Goal: Information Seeking & Learning: Check status

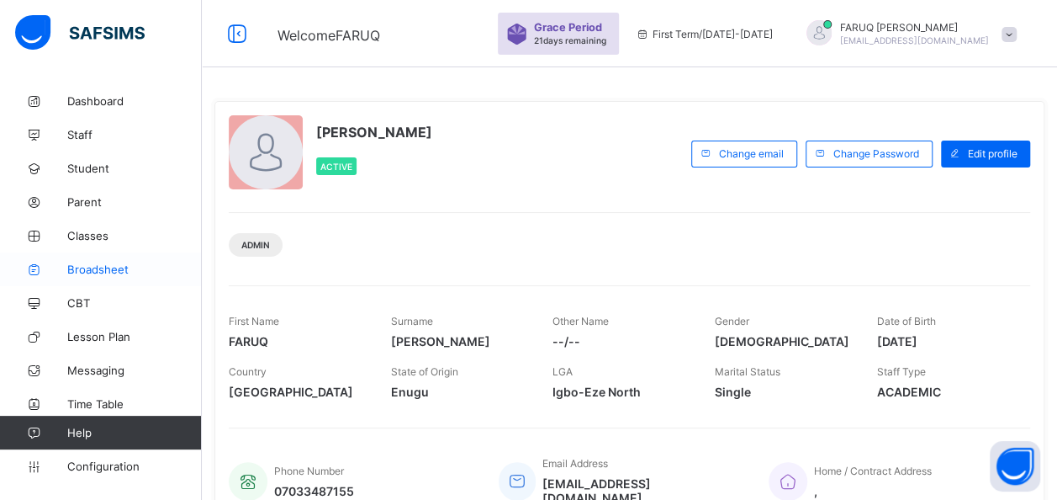
click at [104, 268] on span "Broadsheet" at bounding box center [134, 268] width 135 height 13
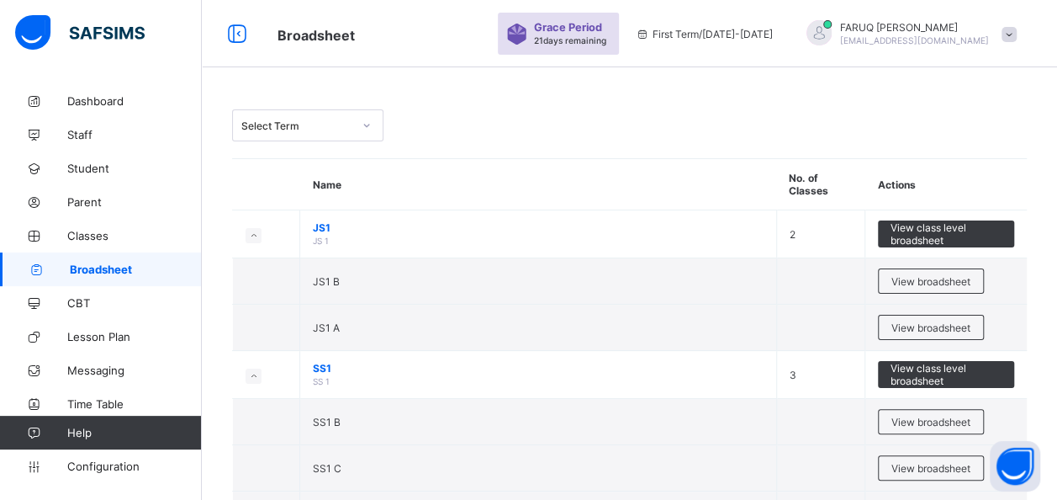
click at [1017, 30] on span at bounding box center [1009, 34] width 15 height 15
click at [757, 109] on div "Select Term" at bounding box center [629, 125] width 795 height 32
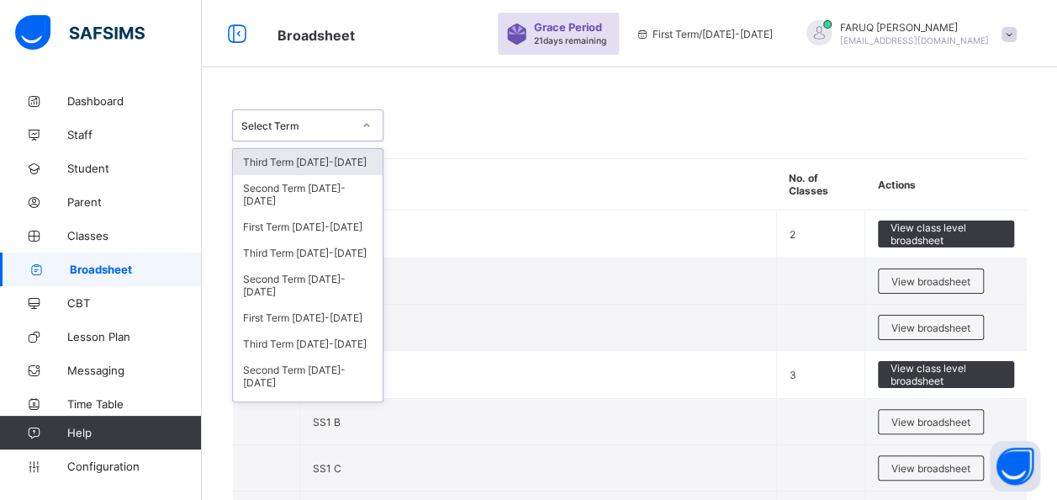
click at [316, 123] on div "Select Term" at bounding box center [296, 125] width 111 height 13
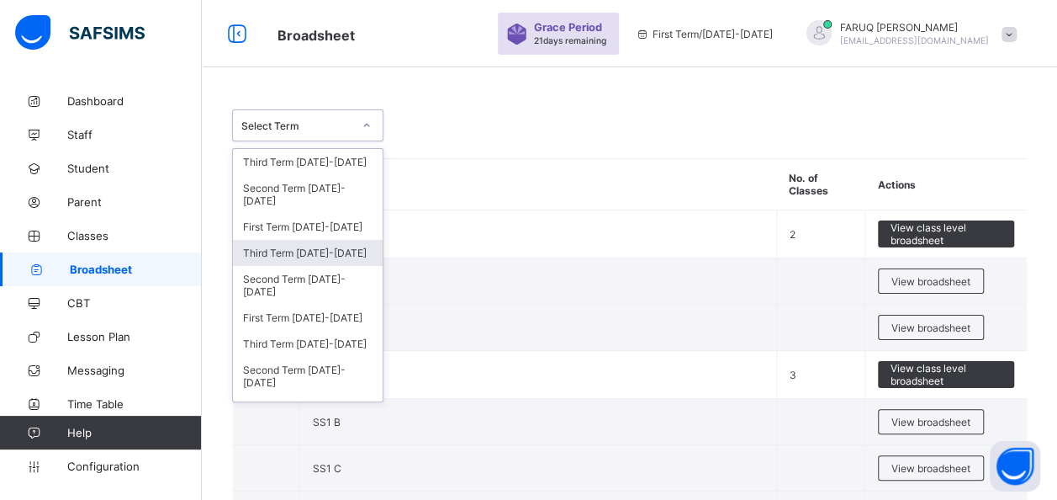
click at [301, 248] on div "Third Term [DATE]-[DATE]" at bounding box center [308, 253] width 150 height 26
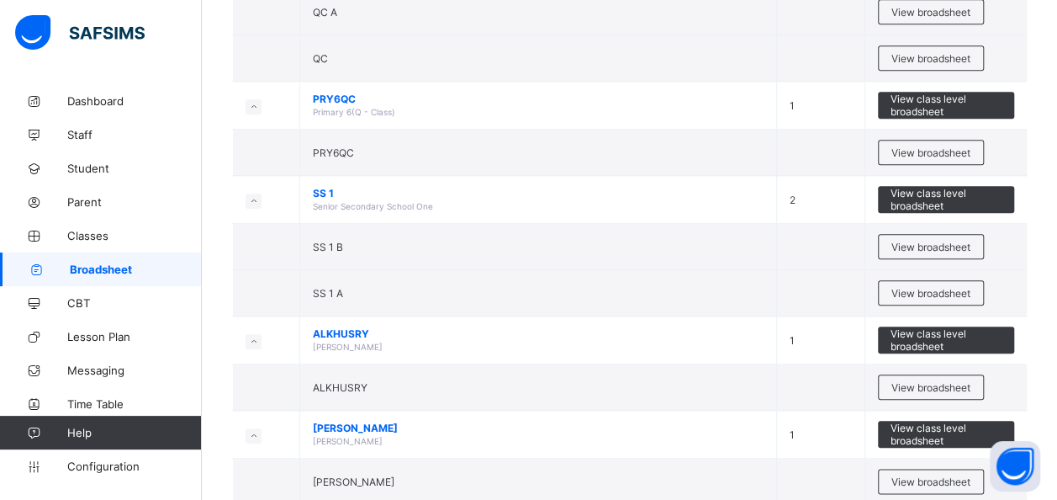
scroll to position [3915, 0]
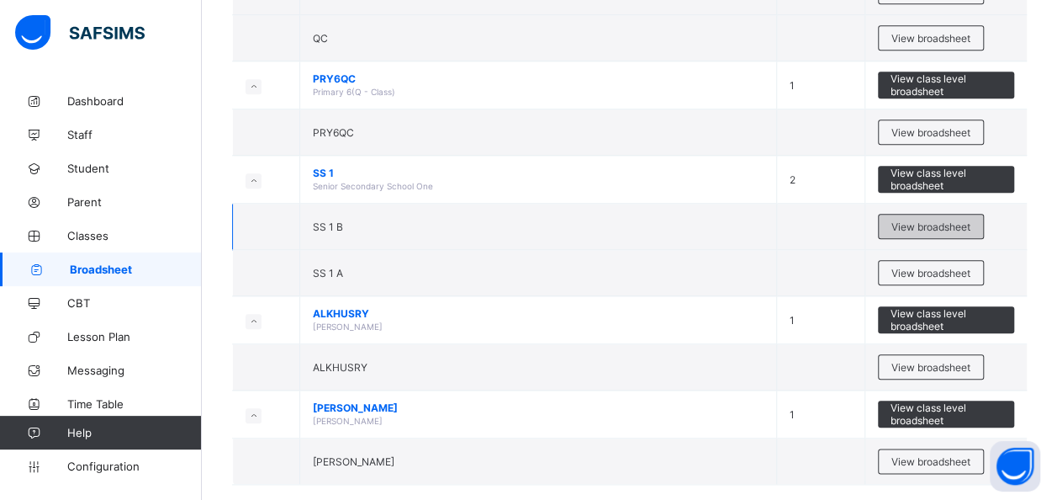
click at [924, 214] on div "View broadsheet" at bounding box center [931, 226] width 106 height 25
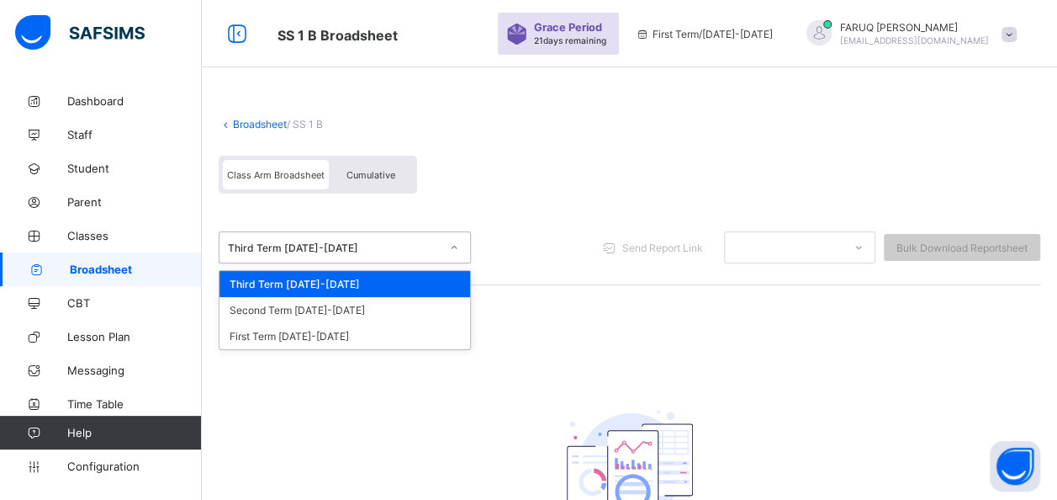
click at [396, 249] on div "Third Term [DATE]-[DATE]" at bounding box center [334, 247] width 212 height 13
click at [350, 280] on div "Third Term [DATE]-[DATE]" at bounding box center [345, 284] width 251 height 26
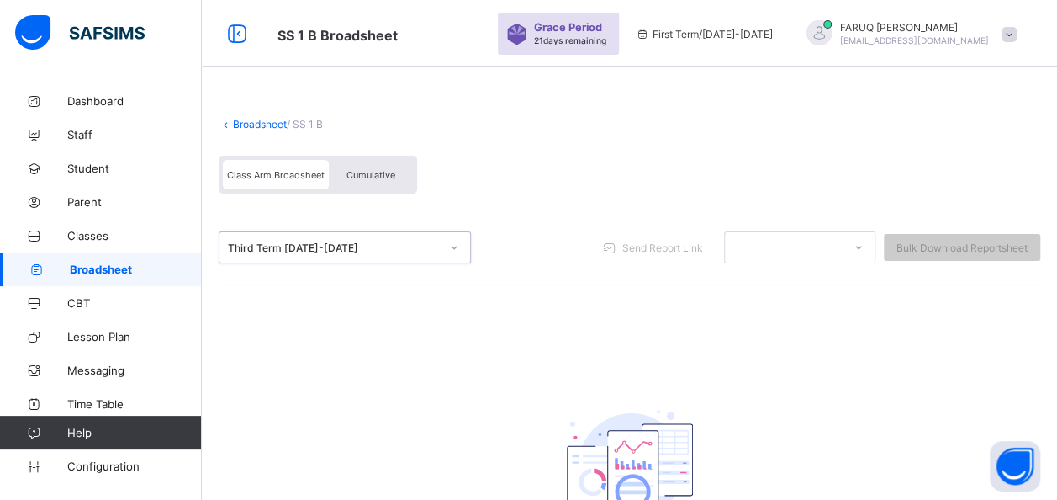
click at [361, 173] on span "Cumulative" at bounding box center [371, 175] width 49 height 12
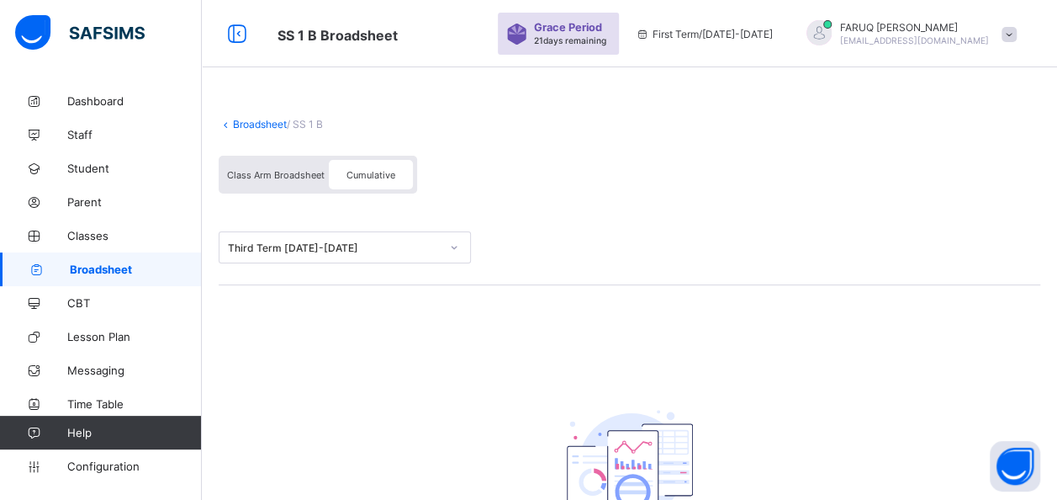
click at [290, 165] on div "Class Arm Broadsheet" at bounding box center [276, 174] width 106 height 29
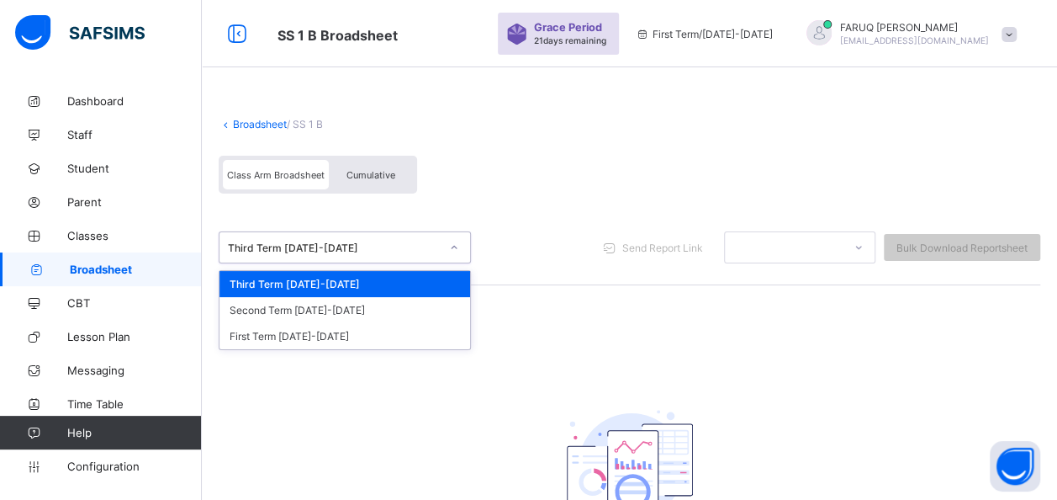
click at [409, 246] on div "Third Term [DATE]-[DATE]" at bounding box center [334, 247] width 212 height 13
click at [321, 318] on div "Second Term [DATE]-[DATE]" at bounding box center [345, 310] width 251 height 26
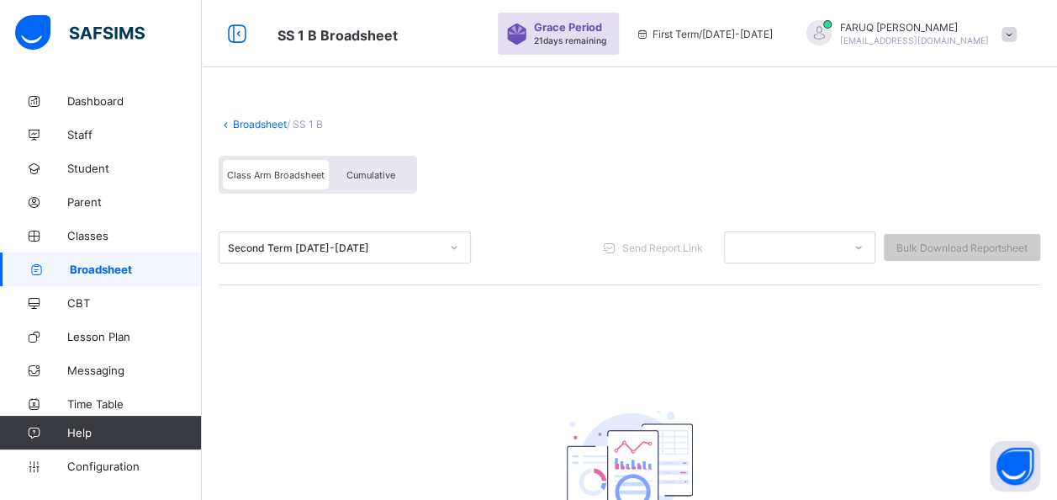
click at [412, 250] on div "Second Term [DATE]-[DATE]" at bounding box center [334, 247] width 212 height 13
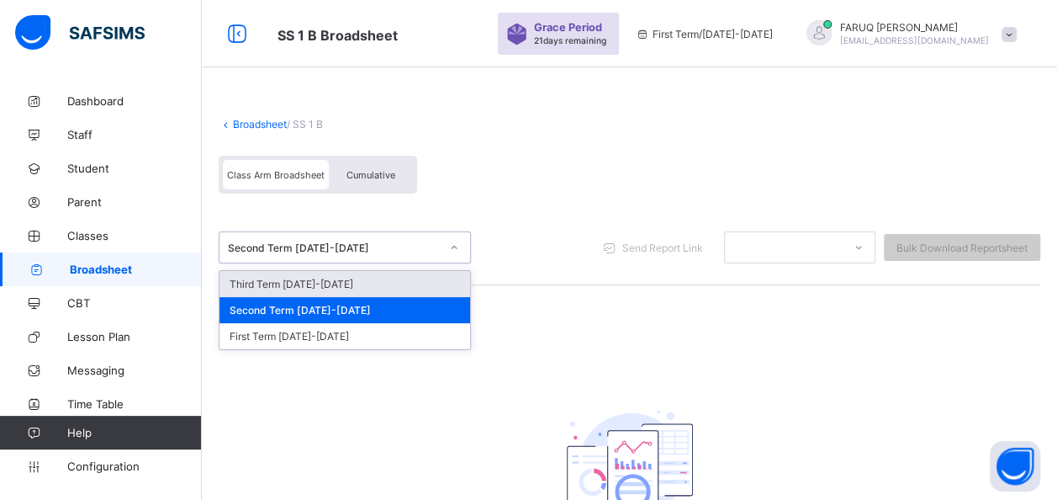
click at [338, 287] on div "Third Term [DATE]-[DATE]" at bounding box center [345, 284] width 251 height 26
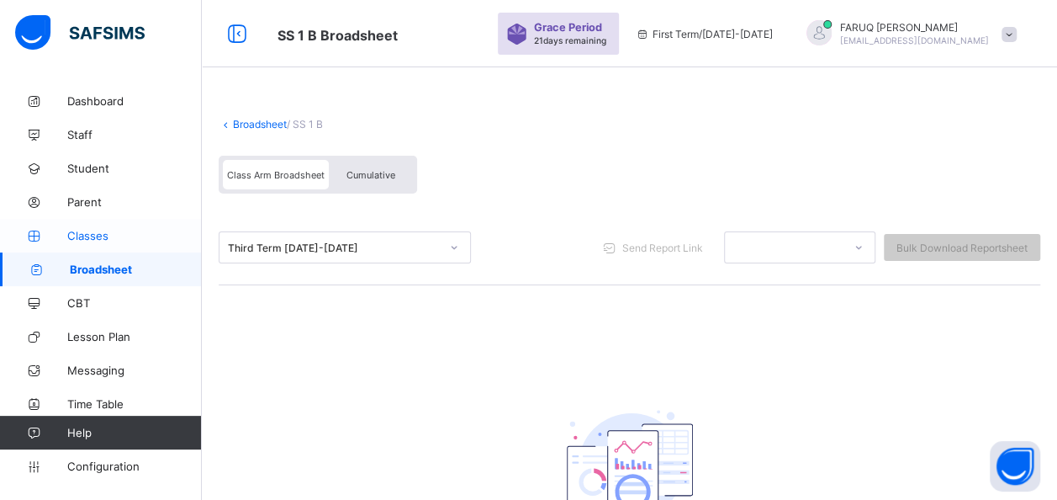
click at [104, 244] on link "Classes" at bounding box center [101, 236] width 202 height 34
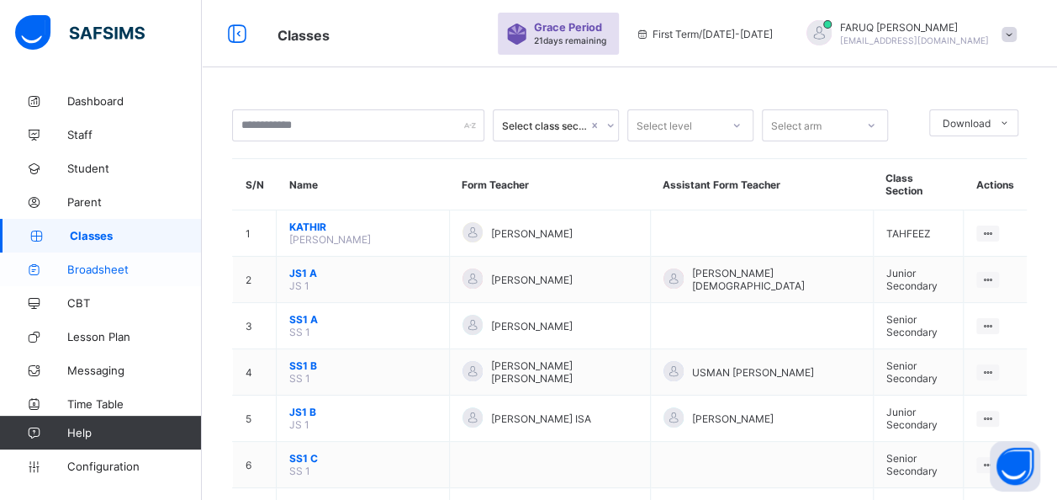
click at [90, 273] on span "Broadsheet" at bounding box center [134, 268] width 135 height 13
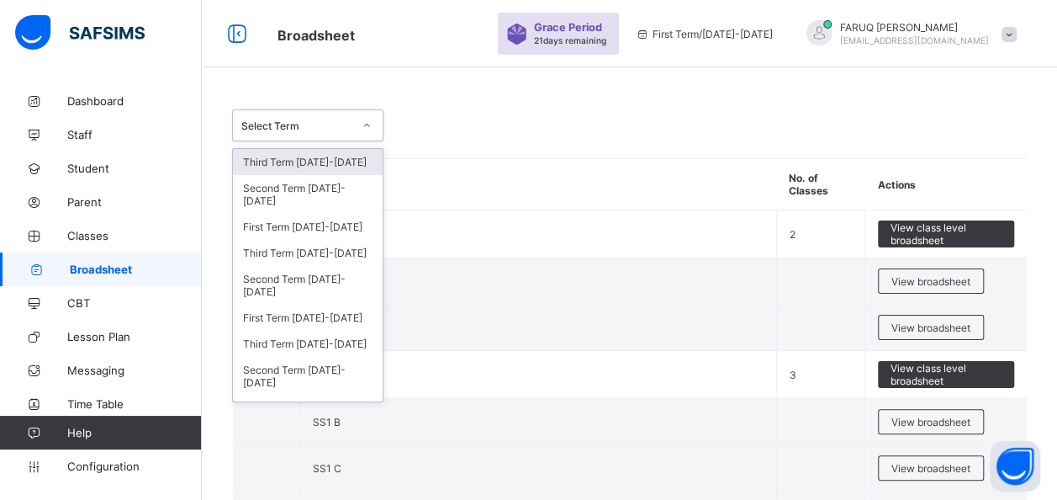
click at [330, 137] on div "Select Term" at bounding box center [307, 125] width 151 height 32
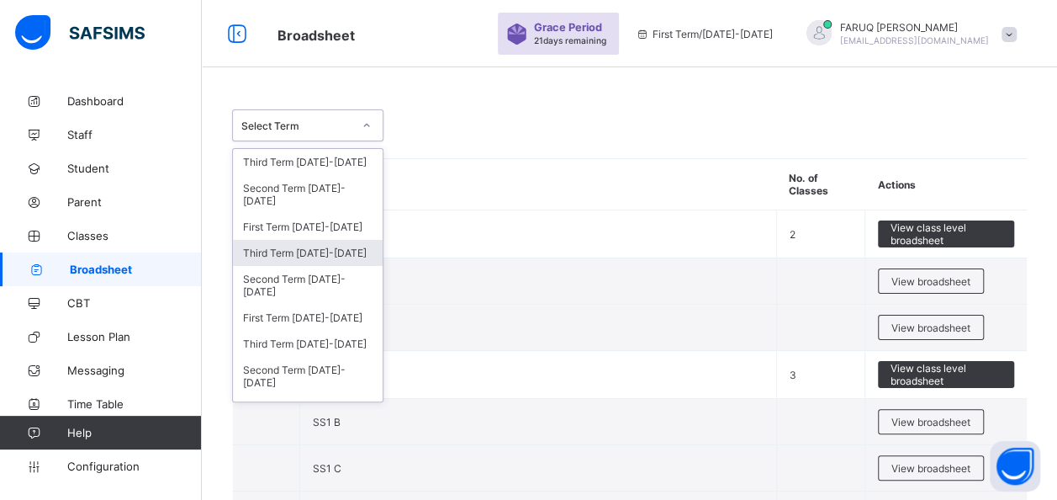
click at [291, 248] on div "Third Term [DATE]-[DATE]" at bounding box center [308, 253] width 150 height 26
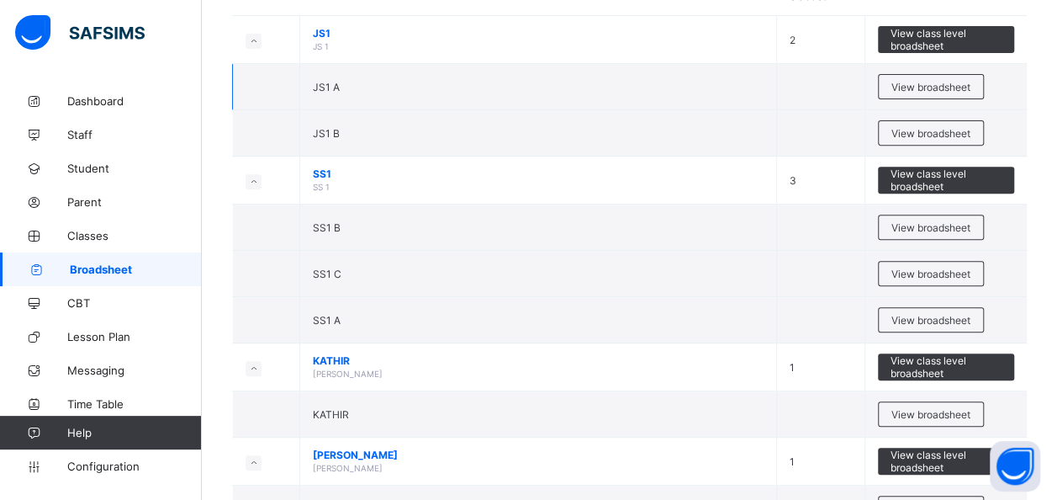
scroll to position [266, 0]
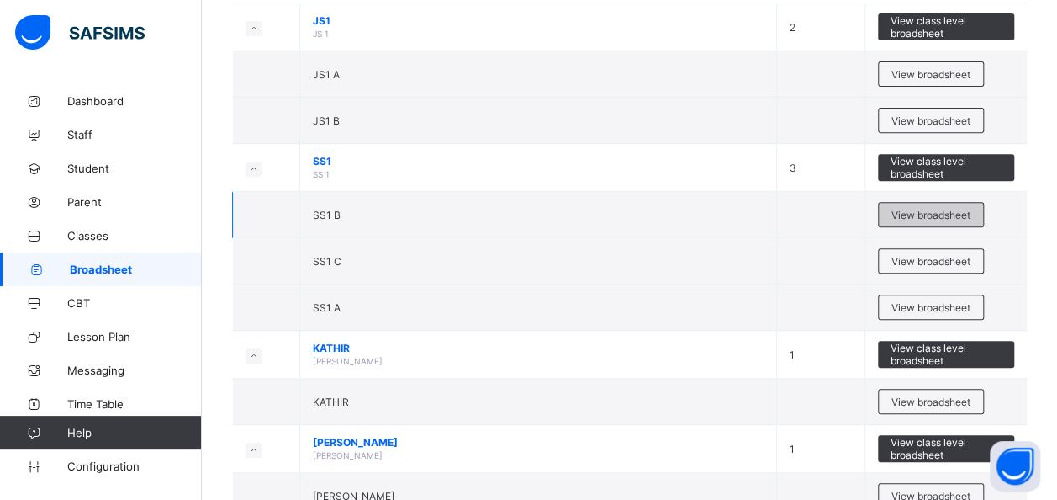
click at [924, 216] on span "View broadsheet" at bounding box center [931, 215] width 79 height 13
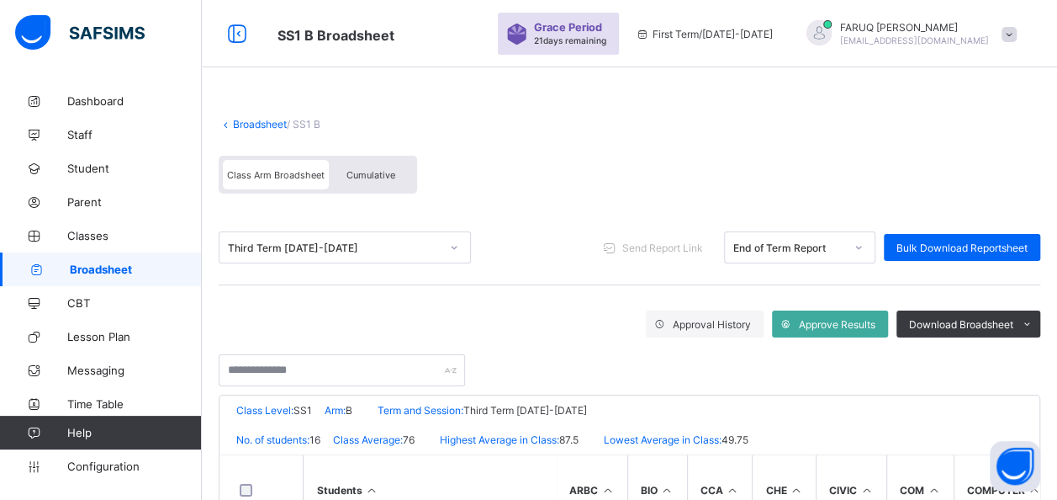
click at [255, 121] on link "Broadsheet" at bounding box center [260, 124] width 54 height 13
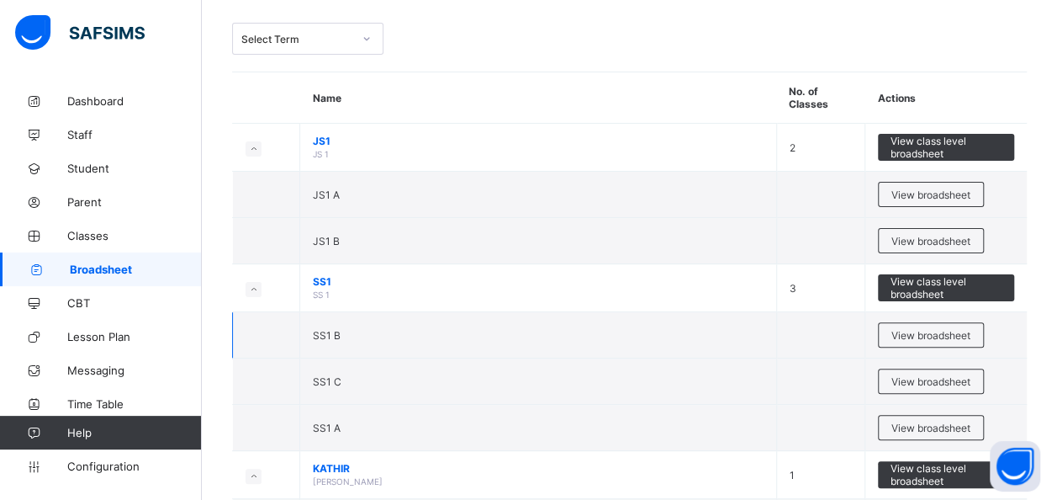
scroll to position [108, 0]
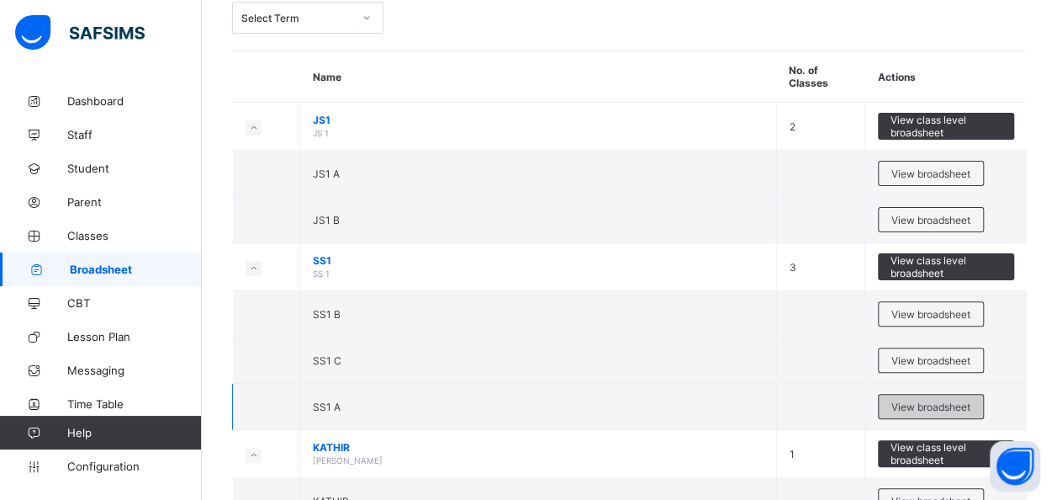
click at [932, 400] on span "View broadsheet" at bounding box center [931, 406] width 79 height 13
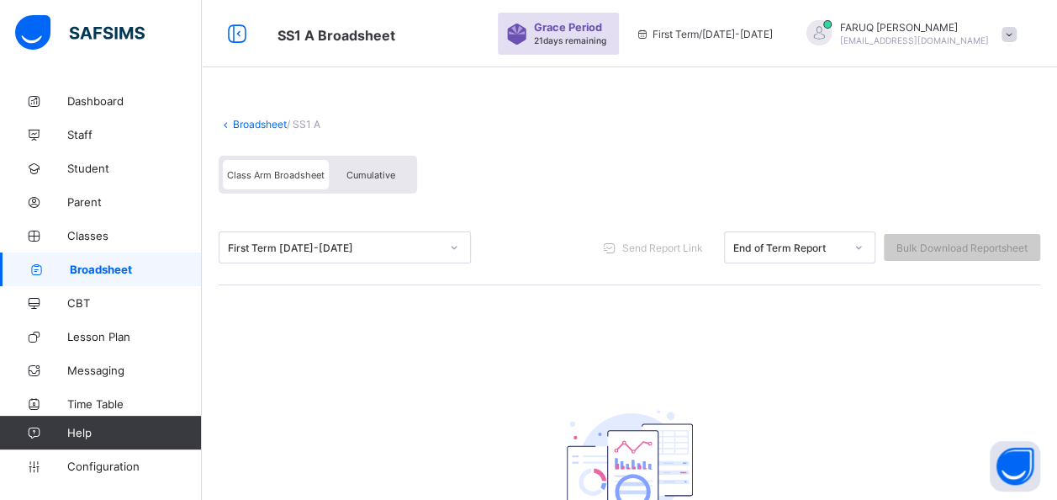
click at [350, 242] on div "First Term [DATE]-[DATE]" at bounding box center [334, 247] width 212 height 13
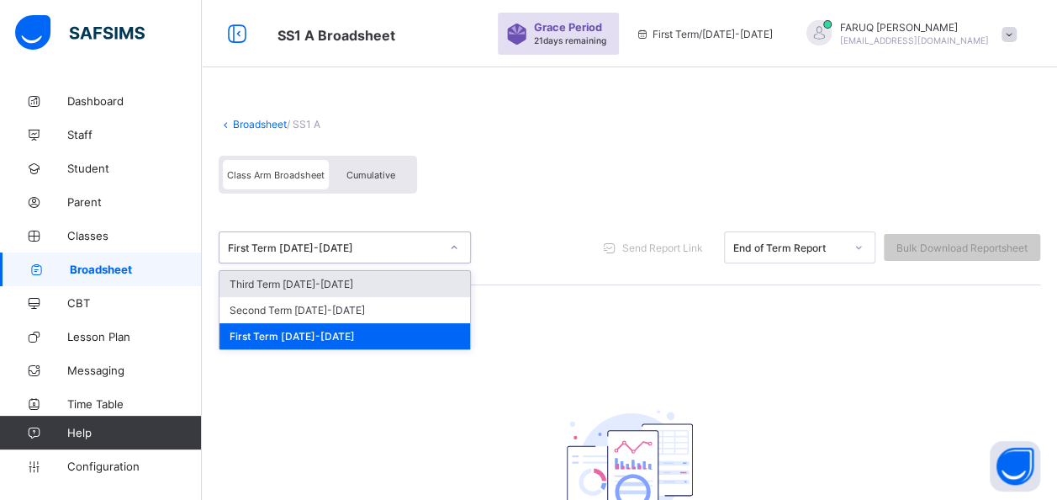
click at [358, 241] on div "First Term [DATE]-[DATE]" at bounding box center [334, 247] width 212 height 13
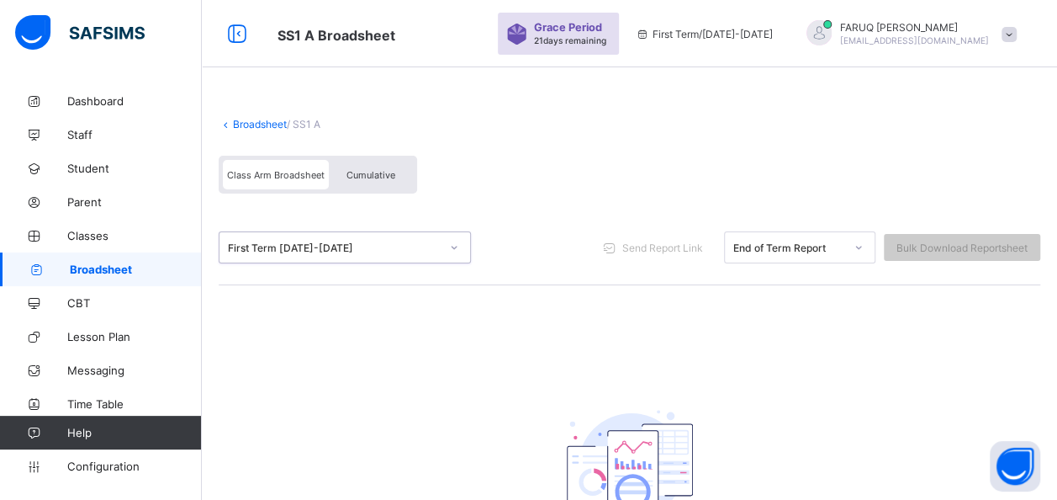
click at [267, 123] on link "Broadsheet" at bounding box center [260, 124] width 54 height 13
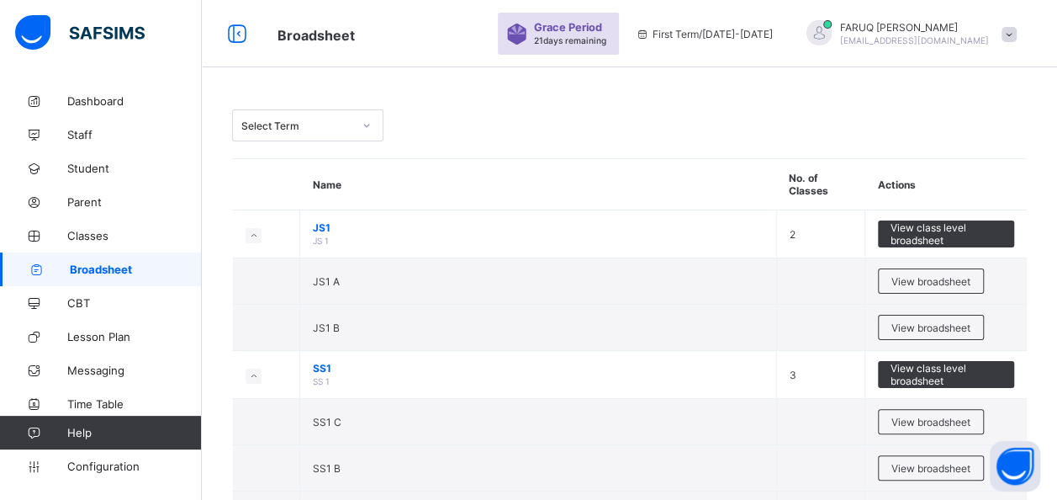
click at [325, 131] on div "Select Term" at bounding box center [292, 126] width 118 height 24
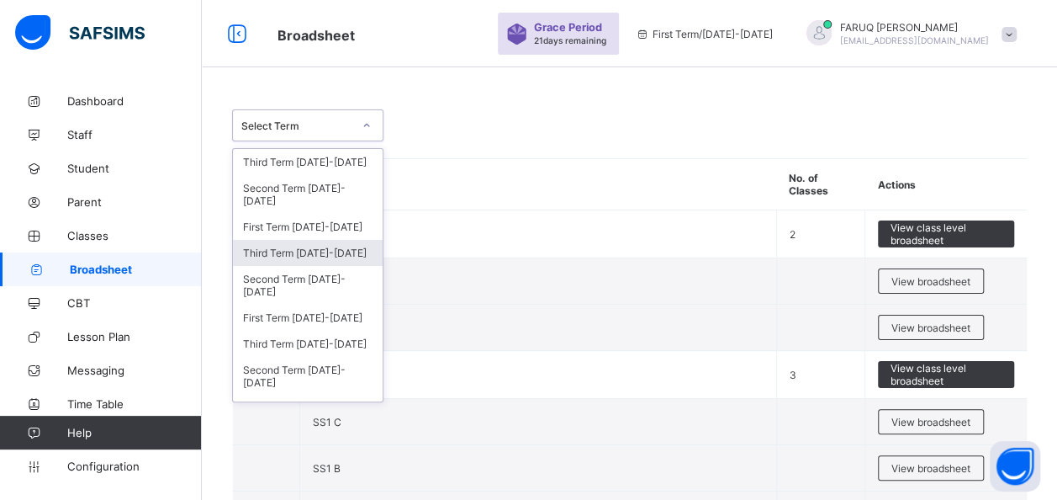
click at [298, 246] on div "Third Term [DATE]-[DATE]" at bounding box center [308, 253] width 150 height 26
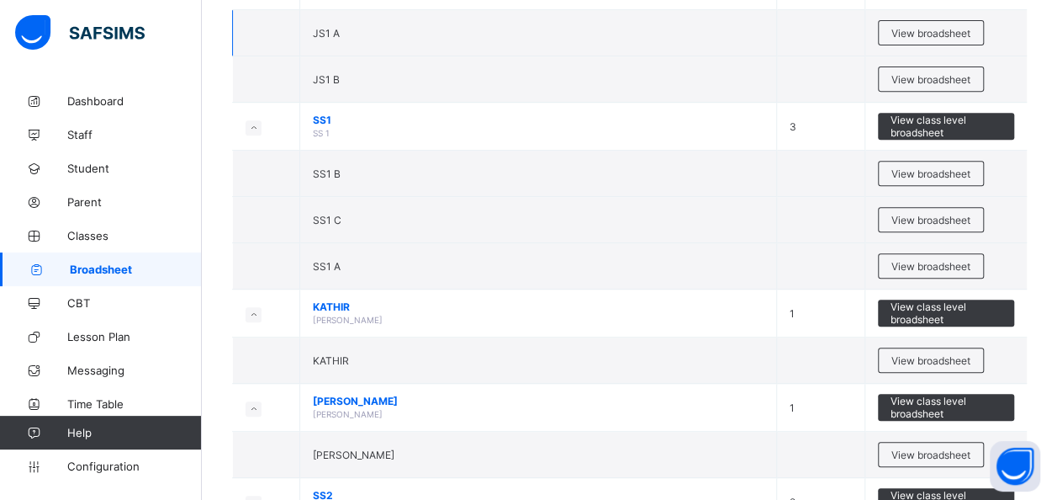
scroll to position [315, 0]
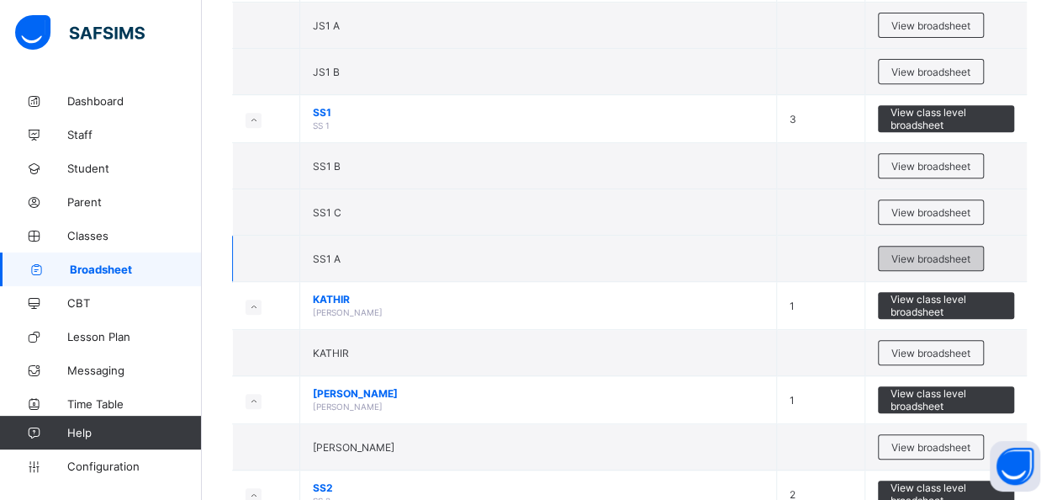
click at [940, 252] on span "View broadsheet" at bounding box center [931, 258] width 79 height 13
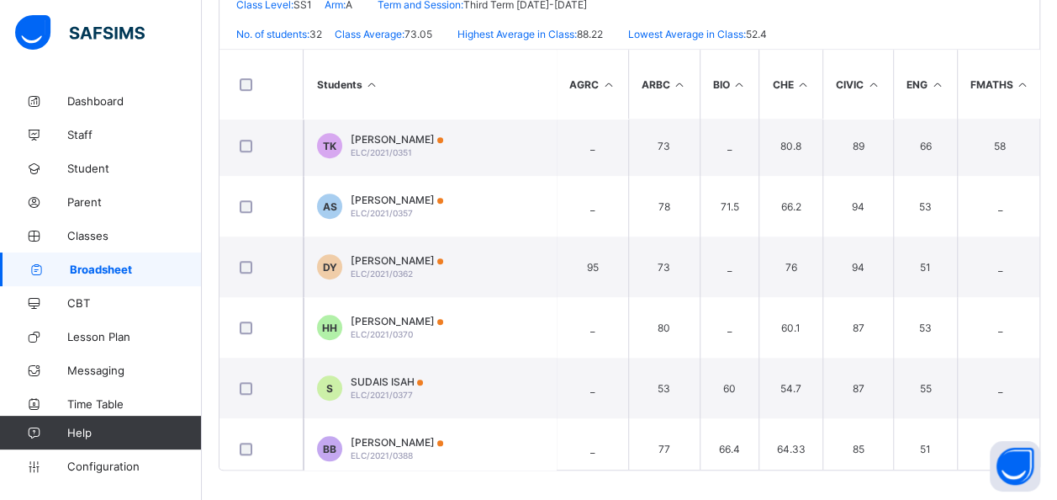
scroll to position [517, 0]
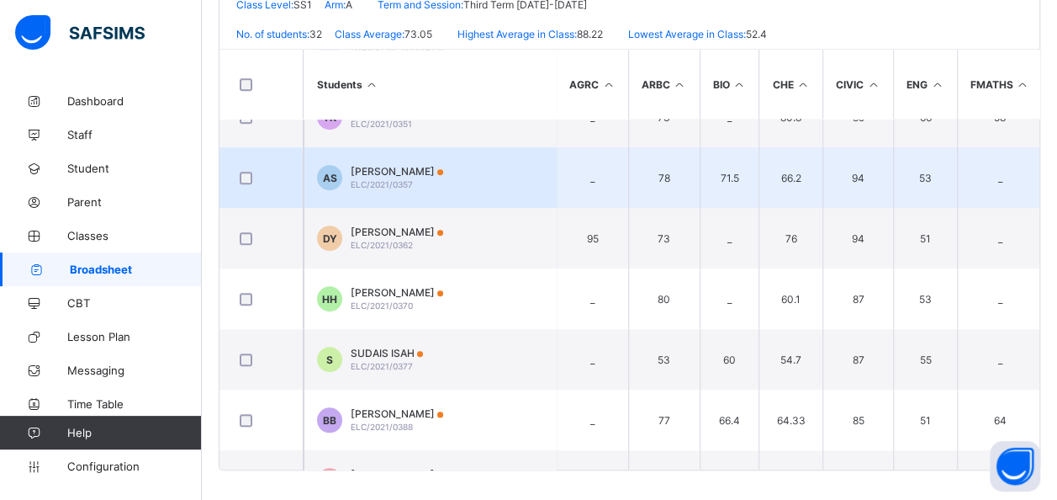
click at [387, 170] on span "[PERSON_NAME]" at bounding box center [397, 171] width 93 height 13
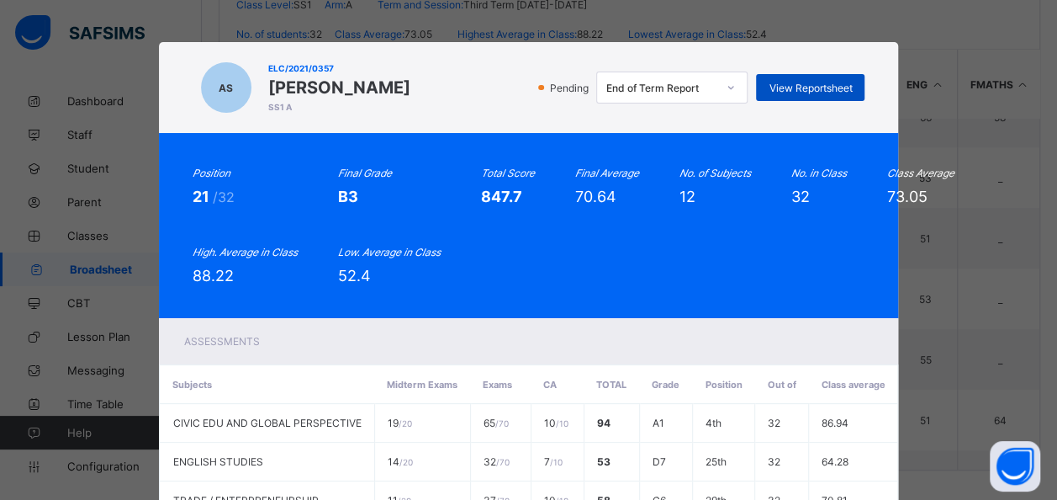
click at [792, 86] on span "View Reportsheet" at bounding box center [810, 88] width 83 height 13
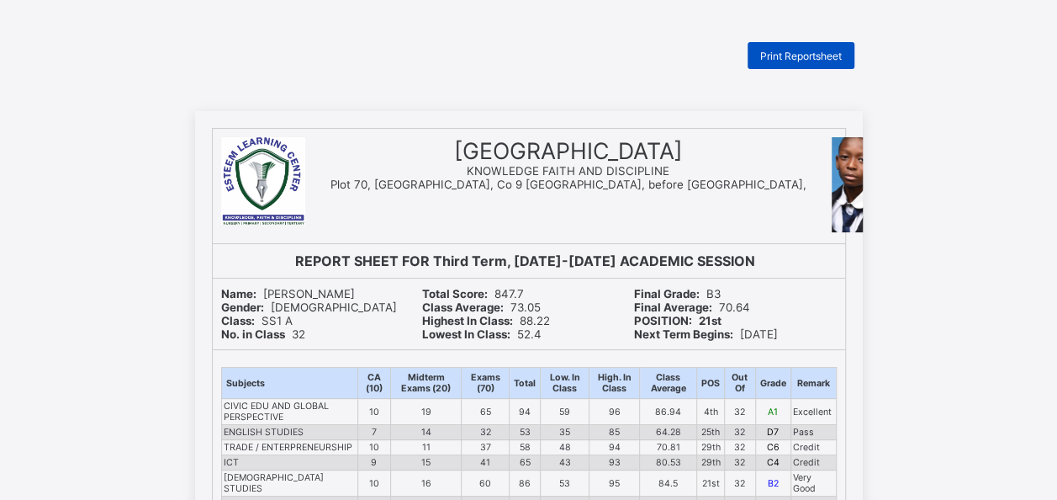
click at [823, 50] on span "Print Reportsheet" at bounding box center [801, 56] width 82 height 13
